Goal: Information Seeking & Learning: Check status

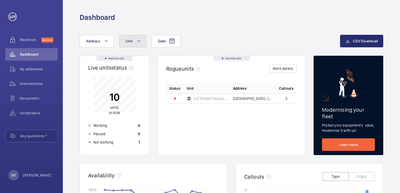
click at [142, 37] on button "Unit" at bounding box center [132, 41] width 27 height 13
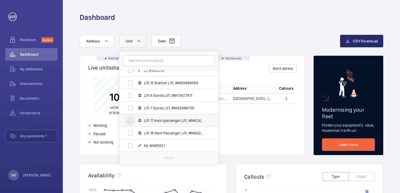
scroll to position [52, 0]
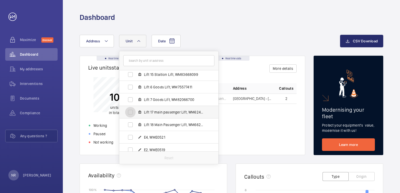
click at [131, 113] on input "Lift 17 main passenger Lift, WM62445621" at bounding box center [130, 112] width 10 height 10
checkbox input "true"
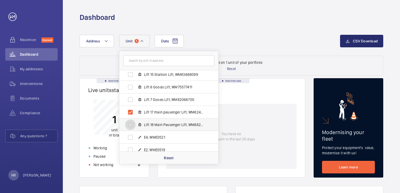
click at [129, 126] on input "Lift 18 Main Passenger Lift, WM66279330" at bounding box center [130, 125] width 10 height 10
checkbox input "true"
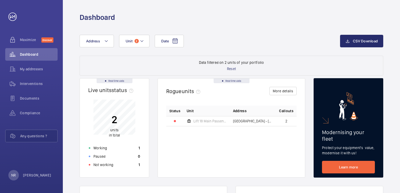
click at [244, 120] on span "[GEOGRAPHIC_DATA] - [STREET_ADDRESS]" at bounding box center [253, 121] width 40 height 4
click at [234, 123] on td "[GEOGRAPHIC_DATA] - [STREET_ADDRESS]" at bounding box center [253, 121] width 46 height 10
drag, startPoint x: 203, startPoint y: 122, endPoint x: 197, endPoint y: 122, distance: 6.8
click at [203, 122] on span "Lift 18 Main Passenger Lift" at bounding box center [209, 121] width 33 height 4
click at [32, 112] on span "Compliance" at bounding box center [39, 112] width 38 height 5
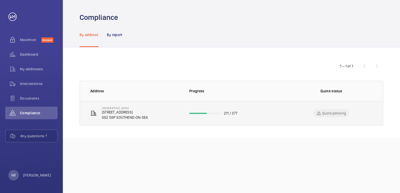
click at [140, 113] on p "[STREET_ADDRESS]" at bounding box center [125, 112] width 46 height 5
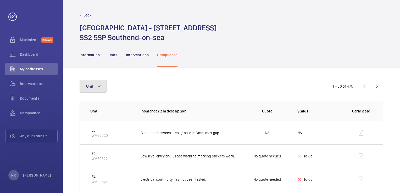
click at [99, 88] on mat-icon at bounding box center [99, 86] width 4 height 6
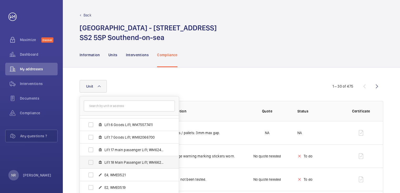
scroll to position [74, 0]
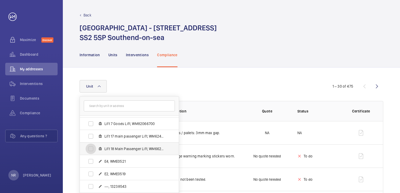
click at [93, 149] on input "Lift 18 Main Passenger Lift, WM66279330" at bounding box center [91, 149] width 10 height 10
checkbox input "true"
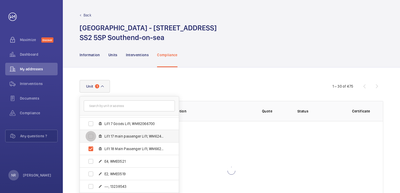
click at [89, 135] on input "Lift 17 main passenger Lift, WM62445621" at bounding box center [91, 136] width 10 height 10
checkbox input "true"
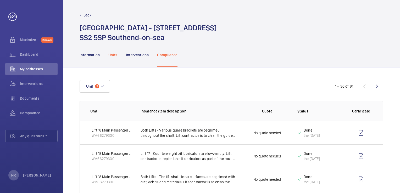
click at [111, 55] on p "Units" at bounding box center [112, 54] width 9 height 5
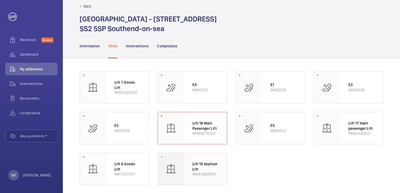
scroll to position [14, 0]
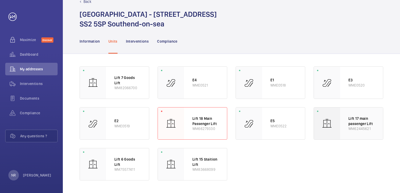
click at [335, 123] on div at bounding box center [327, 124] width 26 height 32
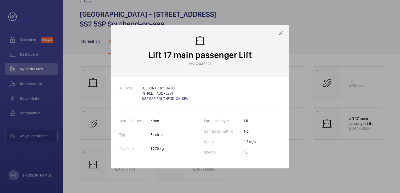
click at [282, 30] on mat-icon at bounding box center [280, 33] width 6 height 6
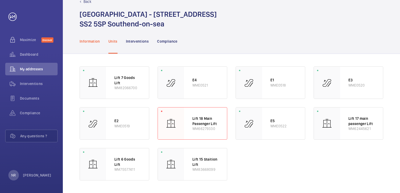
click at [94, 42] on p "Information" at bounding box center [90, 41] width 20 height 5
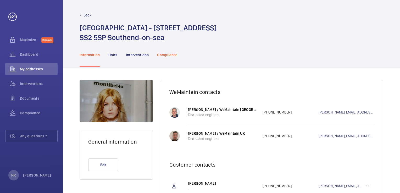
click at [163, 54] on p "Compliance" at bounding box center [167, 54] width 20 height 5
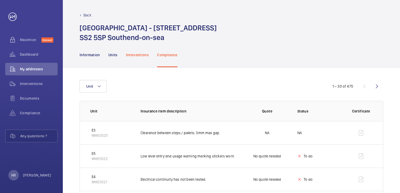
click at [144, 54] on p "Interventions" at bounding box center [137, 54] width 23 height 5
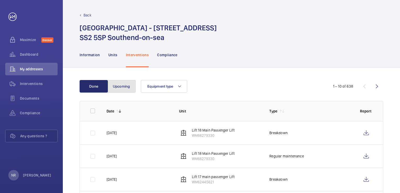
click at [120, 90] on button "Upcoming" at bounding box center [121, 86] width 28 height 13
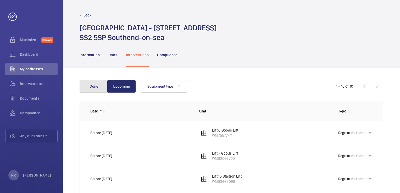
click at [101, 84] on button "Done" at bounding box center [94, 86] width 28 height 13
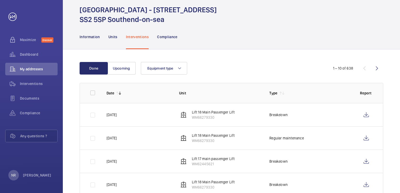
scroll to position [26, 0]
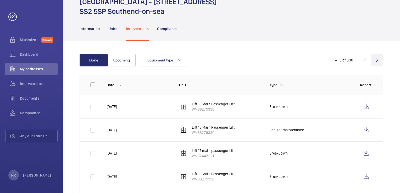
click at [376, 59] on wm-front-icon-button at bounding box center [377, 60] width 13 height 13
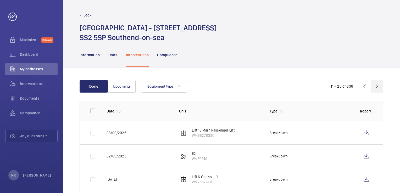
click at [376, 86] on wm-front-icon-button at bounding box center [377, 86] width 13 height 13
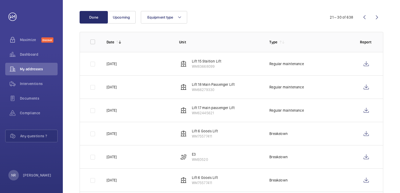
scroll to position [68, 0]
